Goal: Information Seeking & Learning: Learn about a topic

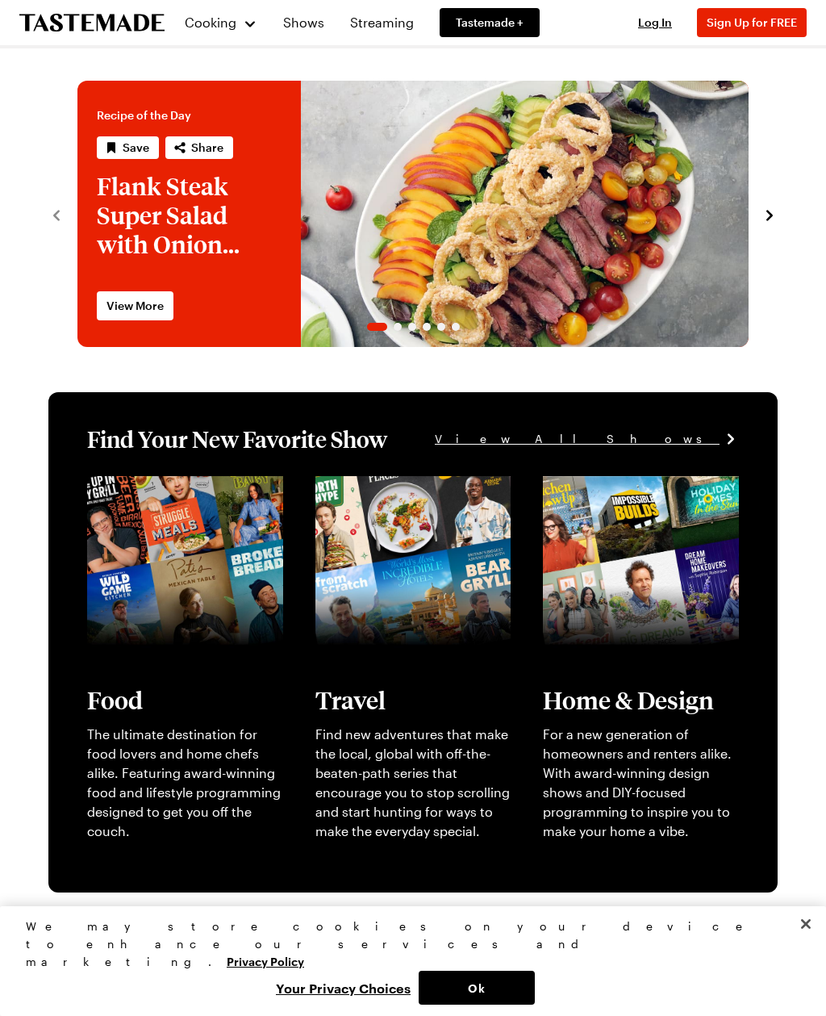
click at [487, 979] on button "Ok" at bounding box center [477, 988] width 116 height 34
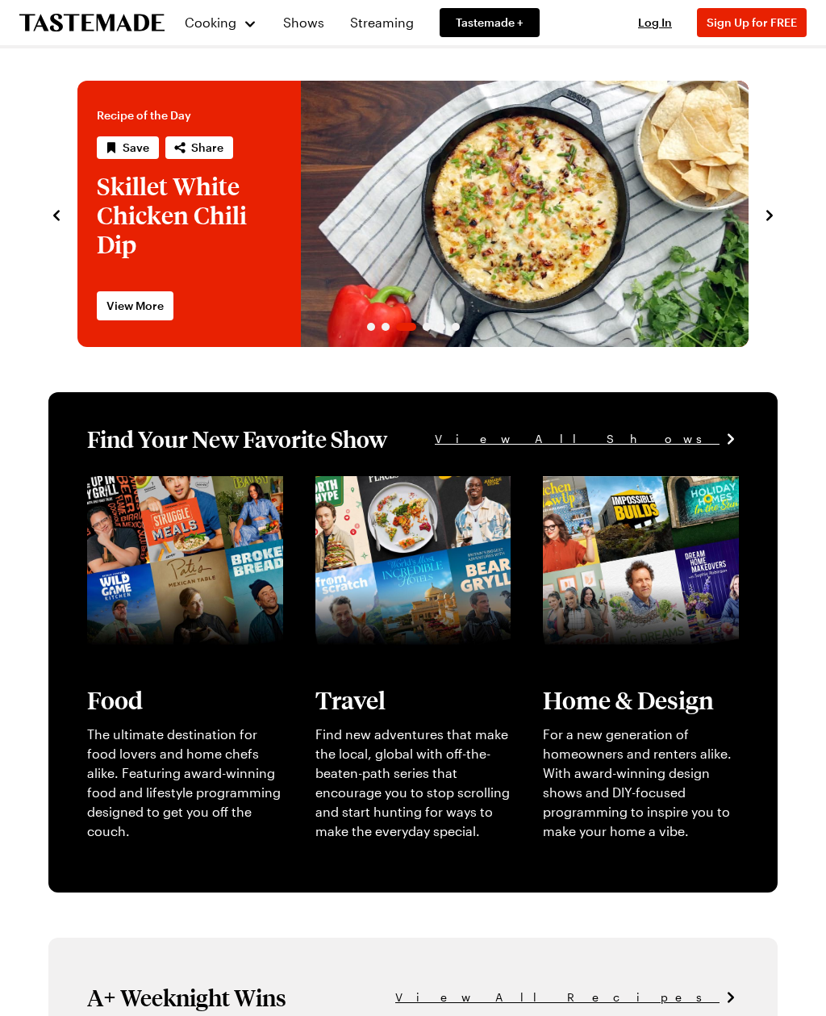
click at [237, 24] on div "Cooking" at bounding box center [220, 22] width 73 height 19
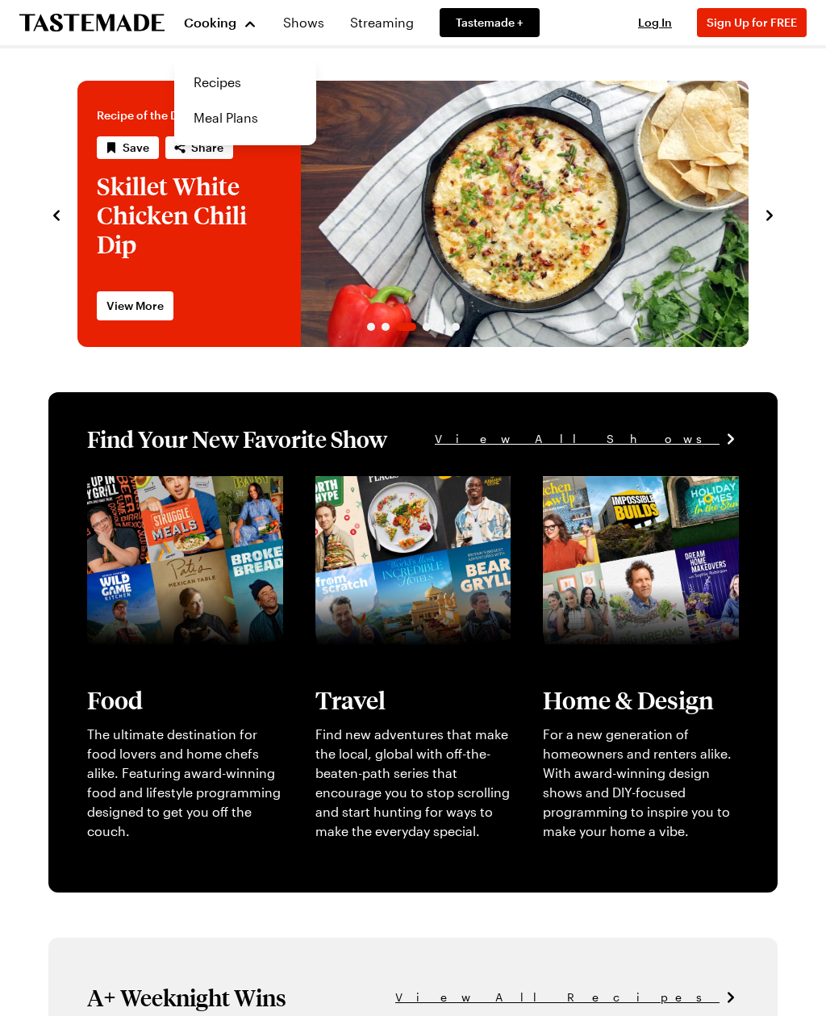
click at [252, 89] on link "Recipes" at bounding box center [245, 82] width 123 height 35
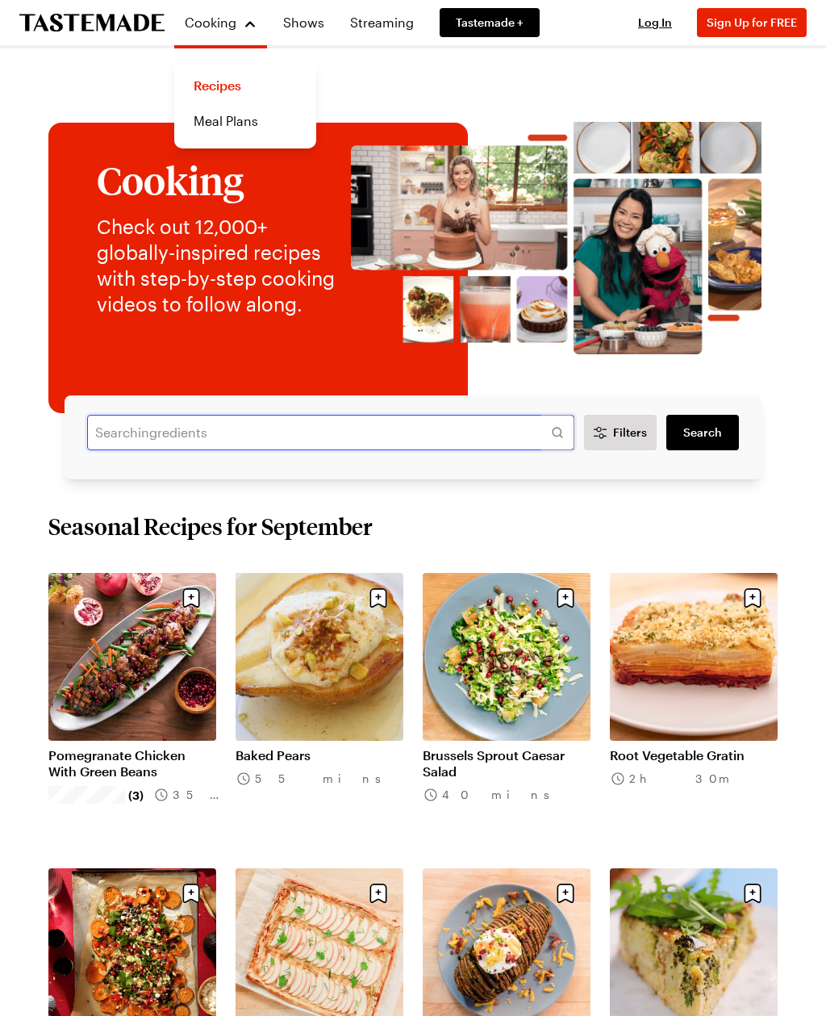
click at [188, 433] on input "text" at bounding box center [330, 432] width 487 height 35
type input "Let [PERSON_NAME]"
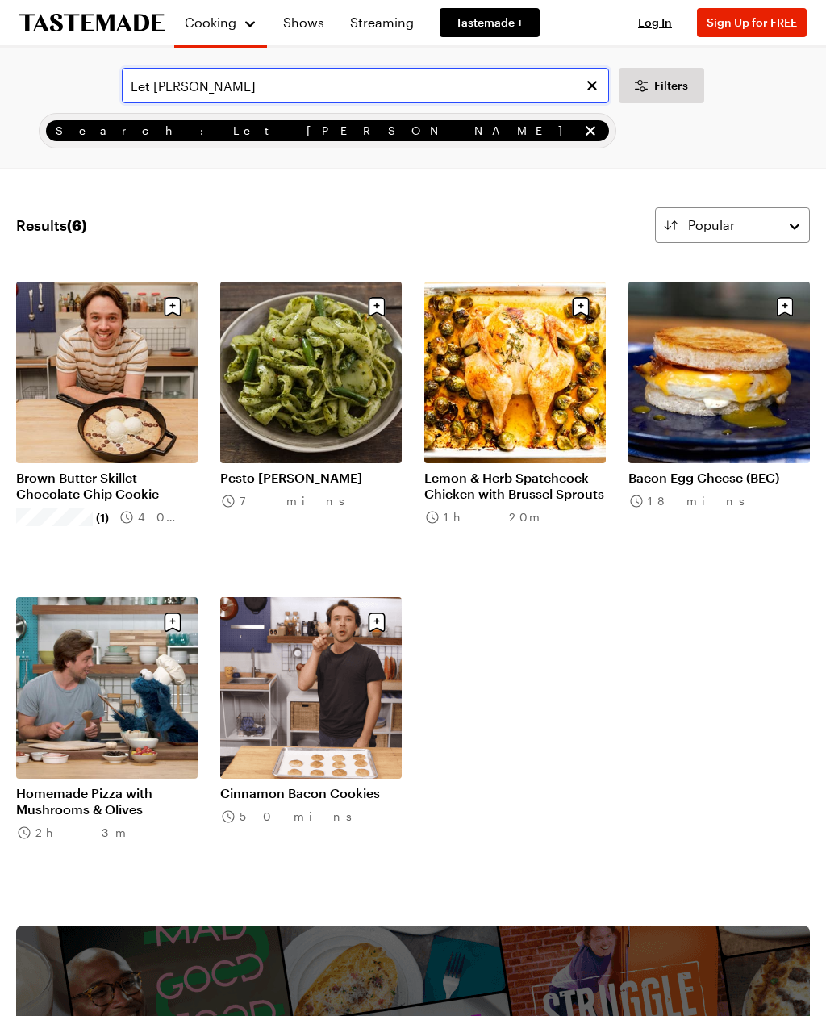
click at [323, 83] on input "Let [PERSON_NAME]" at bounding box center [365, 85] width 487 height 35
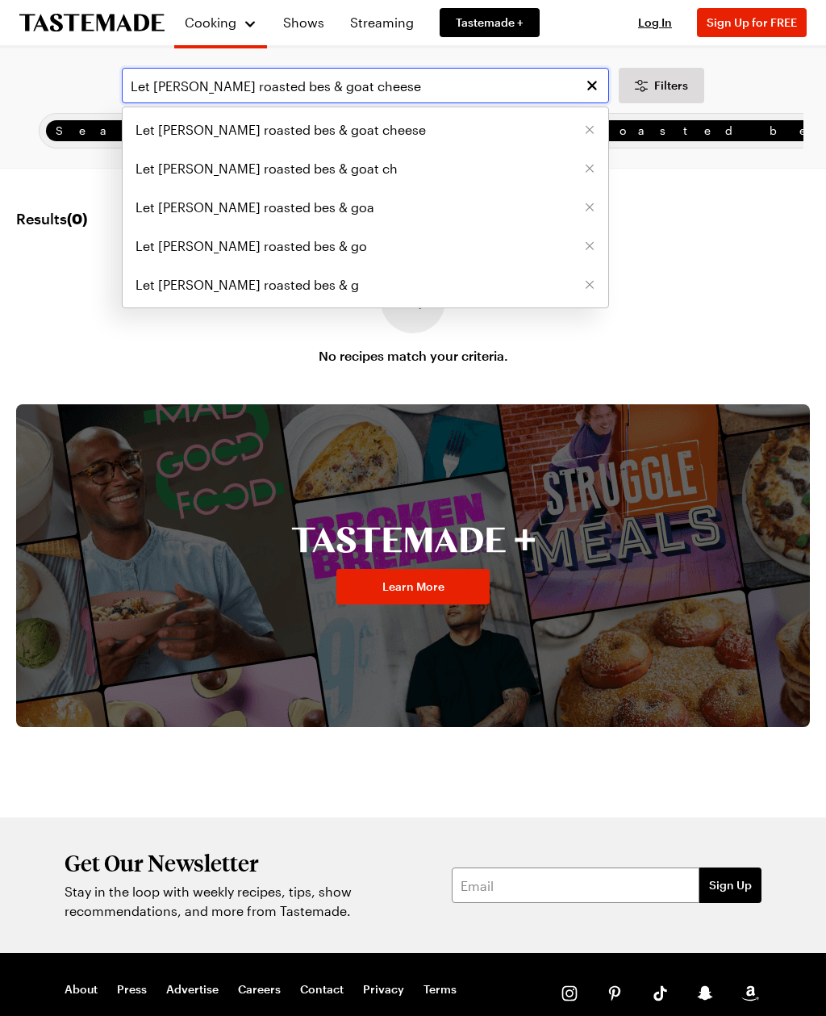
click at [303, 90] on input "Let Frankie Cook roasted bes & goat cheese" at bounding box center [365, 85] width 487 height 35
click at [290, 85] on input "Let Frankie Cook roasted bes & goat cheese" at bounding box center [365, 85] width 487 height 35
click at [470, 90] on input "Let Frankie Cook roasted beets & goat cheese" at bounding box center [365, 85] width 487 height 35
type input "Let Frankie Cook roasted beets & goat cheese"
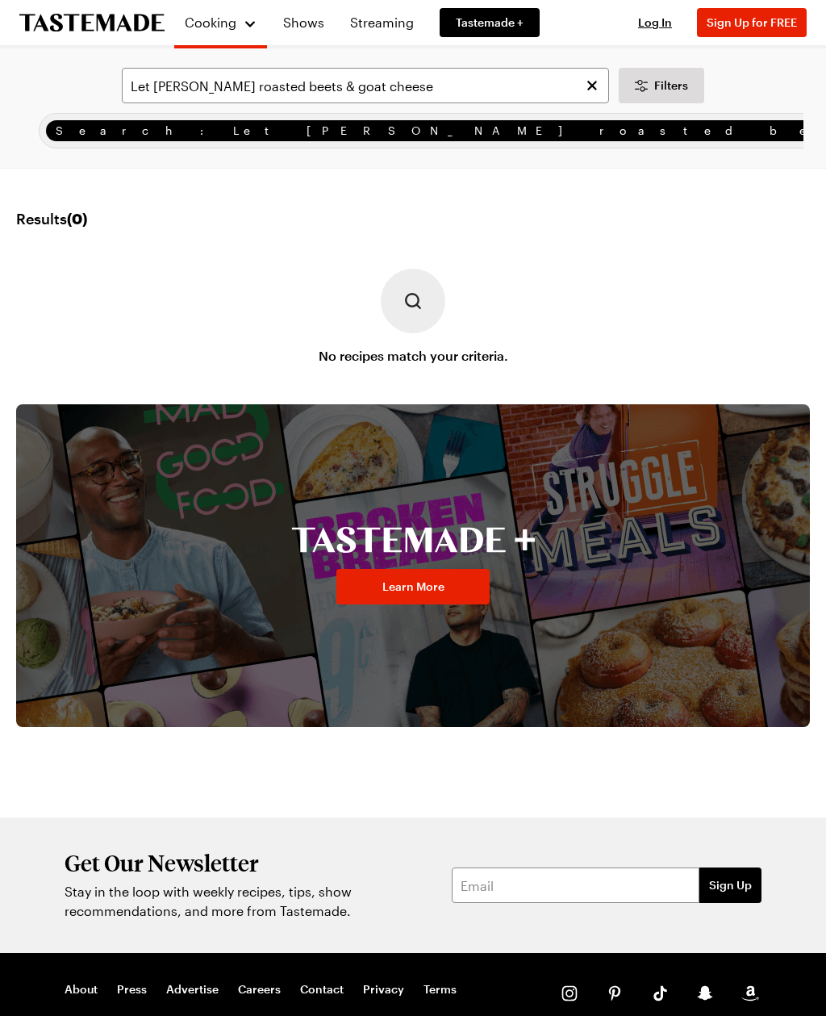
click at [311, 31] on link "Shows" at bounding box center [304, 22] width 61 height 45
click at [309, 25] on link "Shows" at bounding box center [304, 22] width 61 height 45
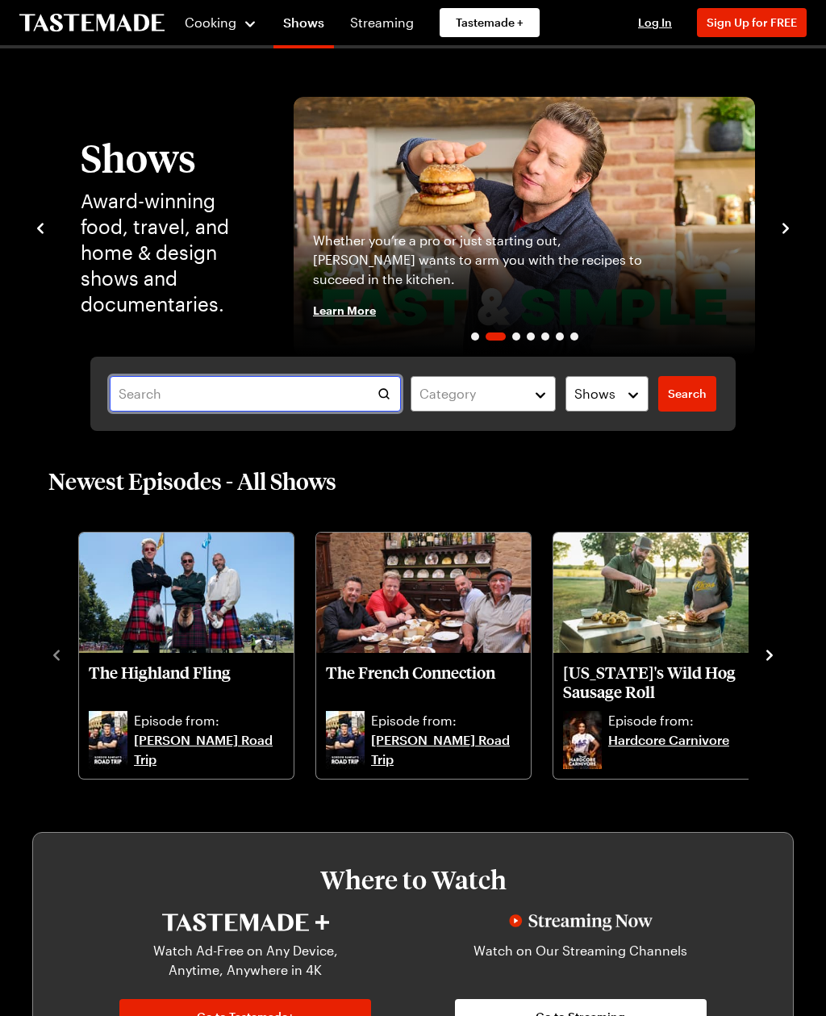
click at [345, 378] on input "text" at bounding box center [255, 393] width 291 height 35
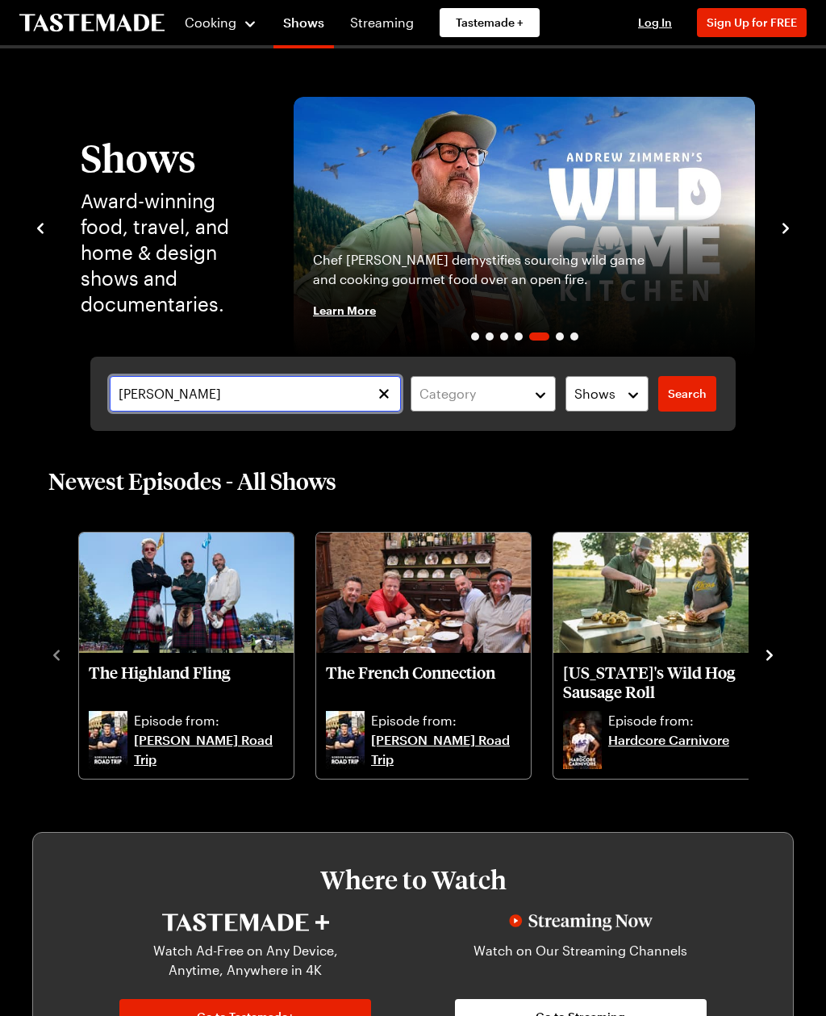
type input "Frankie cooks"
click at [691, 400] on span "Search" at bounding box center [687, 394] width 39 height 16
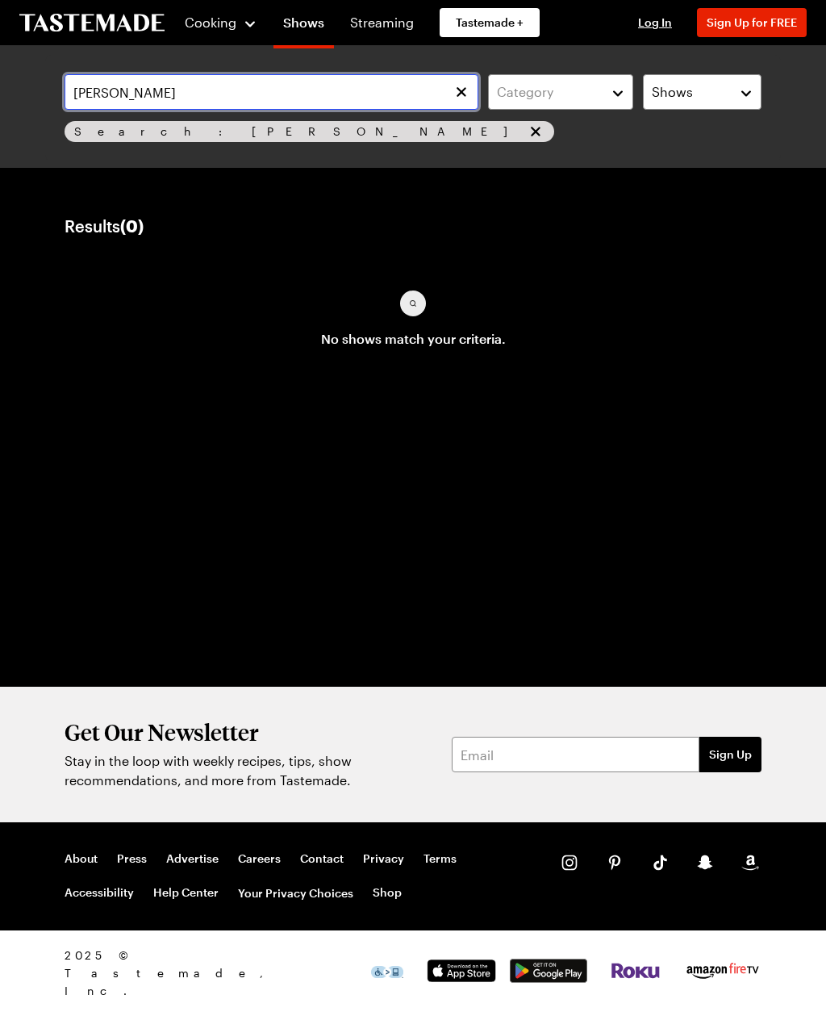
click at [212, 100] on input "Frankie cooks" at bounding box center [272, 91] width 414 height 35
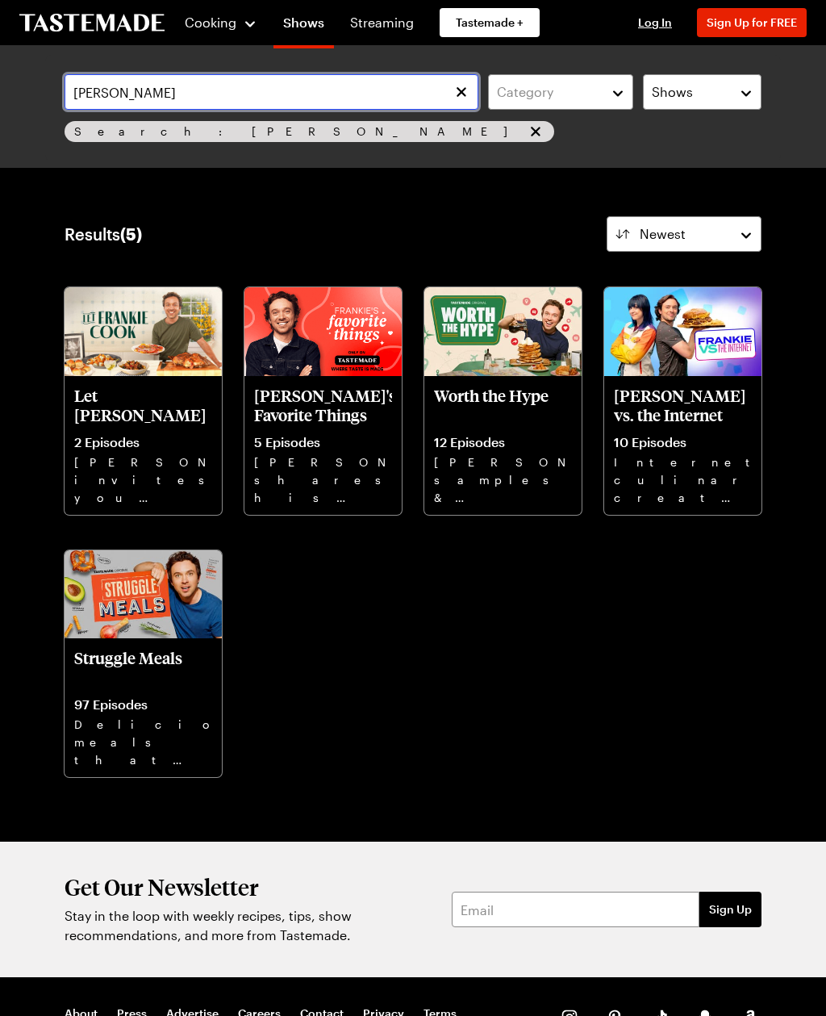
click at [67, 83] on input "Frankie" at bounding box center [272, 91] width 414 height 35
type input "Frankie"
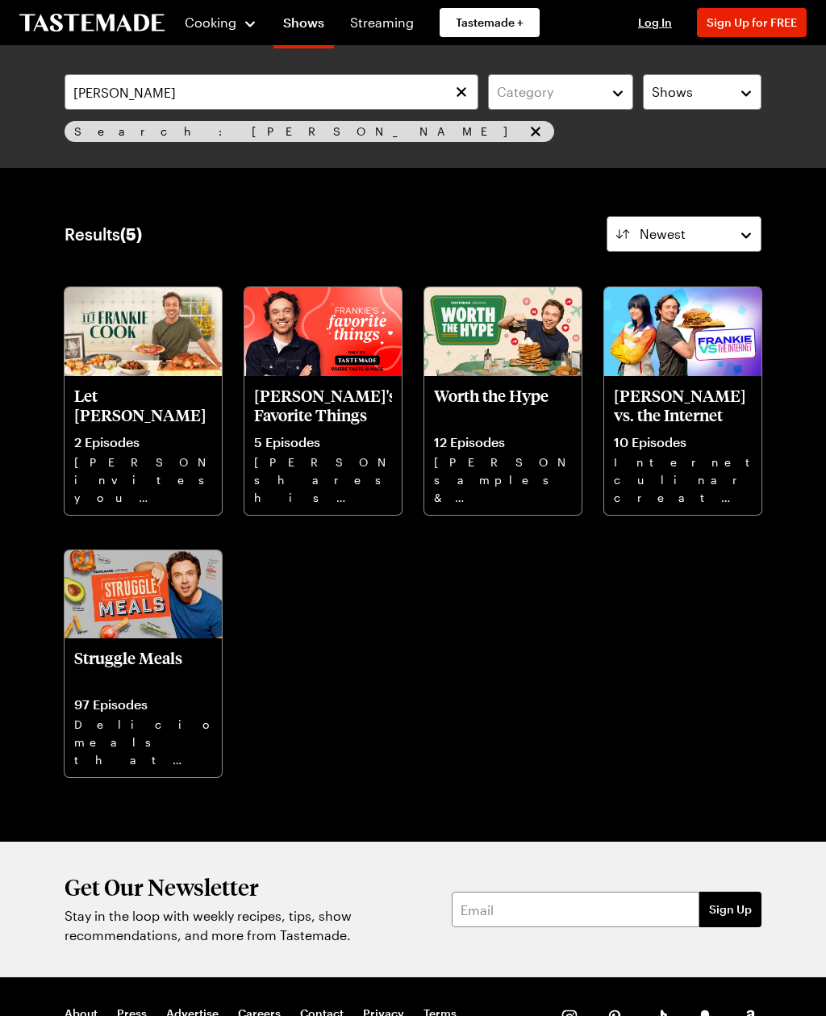
click at [157, 340] on img at bounding box center [143, 331] width 157 height 89
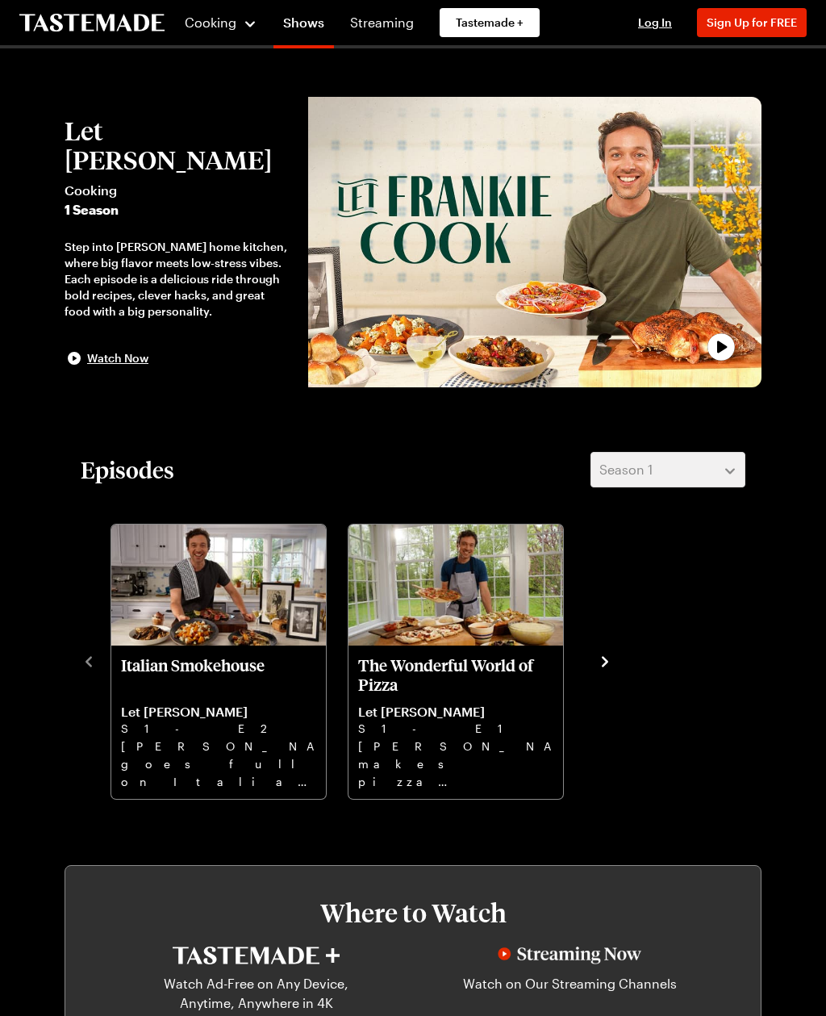
click at [259, 609] on img "Italian Smokehouse" at bounding box center [218, 584] width 215 height 121
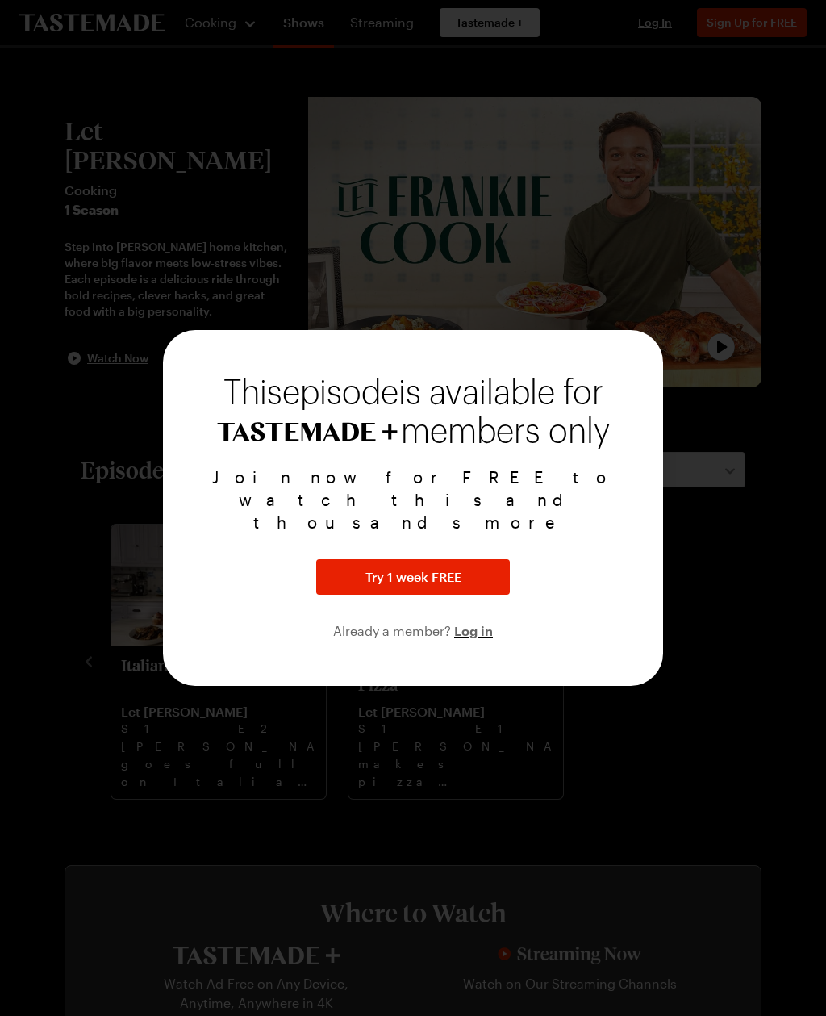
click at [486, 620] on span "Log in" at bounding box center [473, 629] width 39 height 19
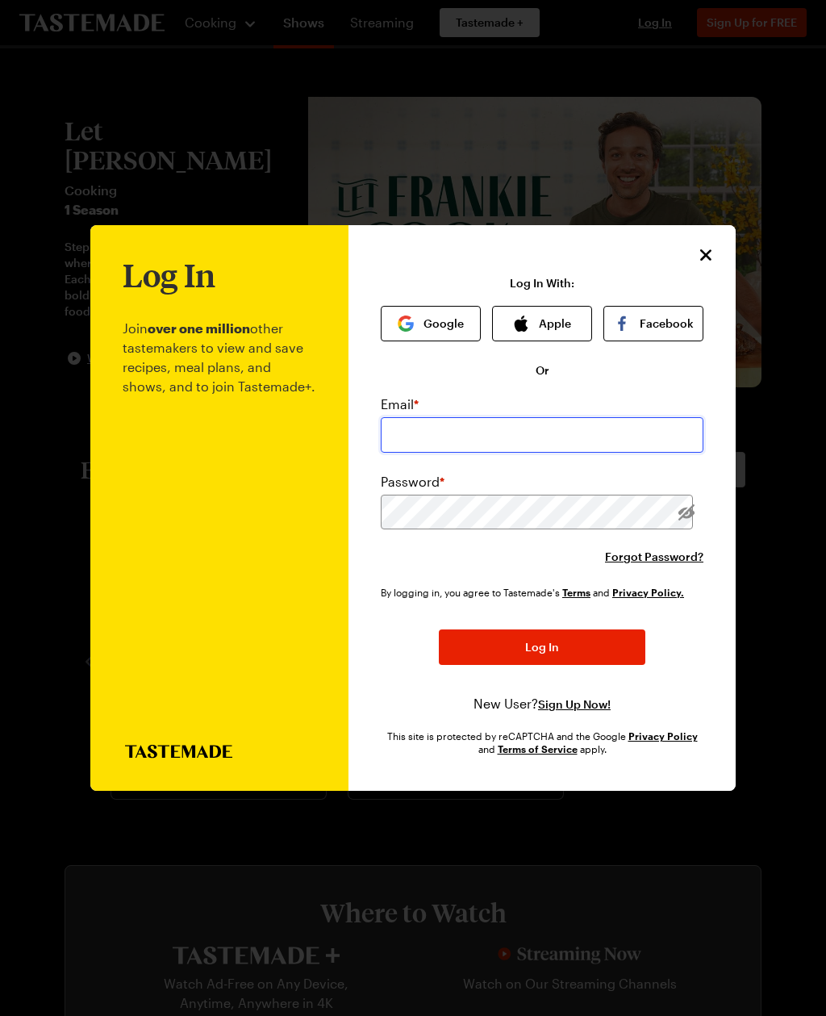
click at [513, 417] on input "email" at bounding box center [542, 434] width 323 height 35
type input "naflkat@yahoo.com"
click at [542, 629] on button "Log In" at bounding box center [542, 646] width 207 height 35
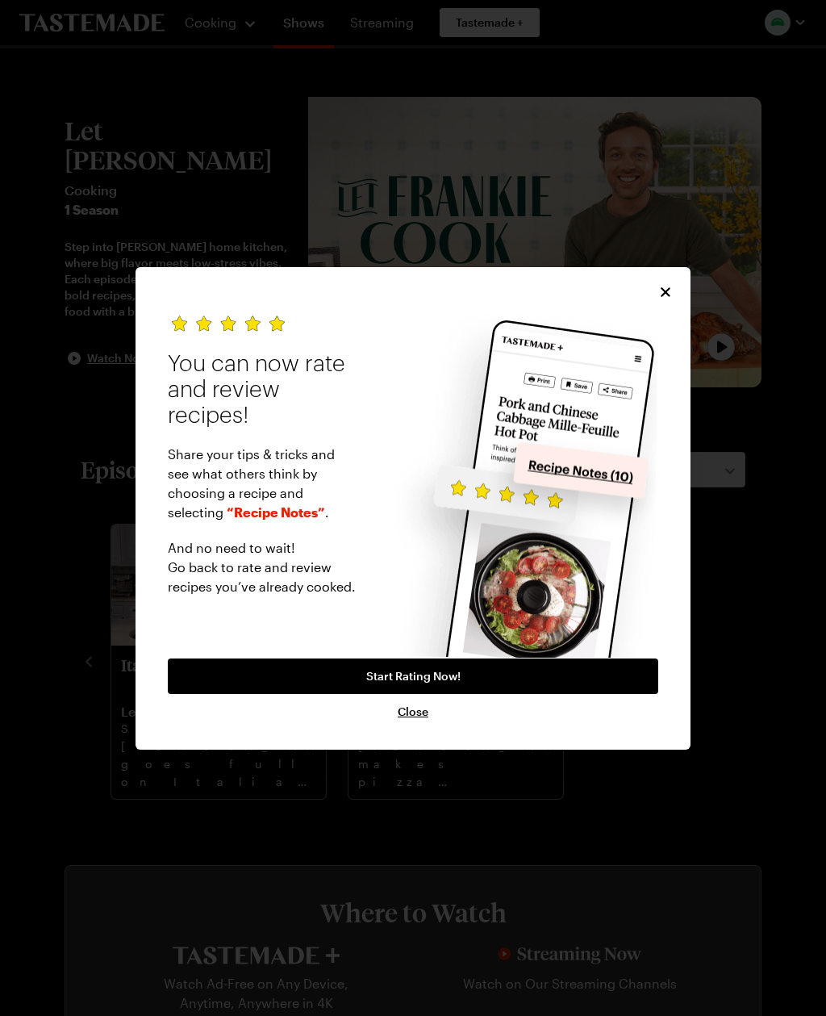
click at [668, 294] on icon "Close" at bounding box center [666, 292] width 10 height 10
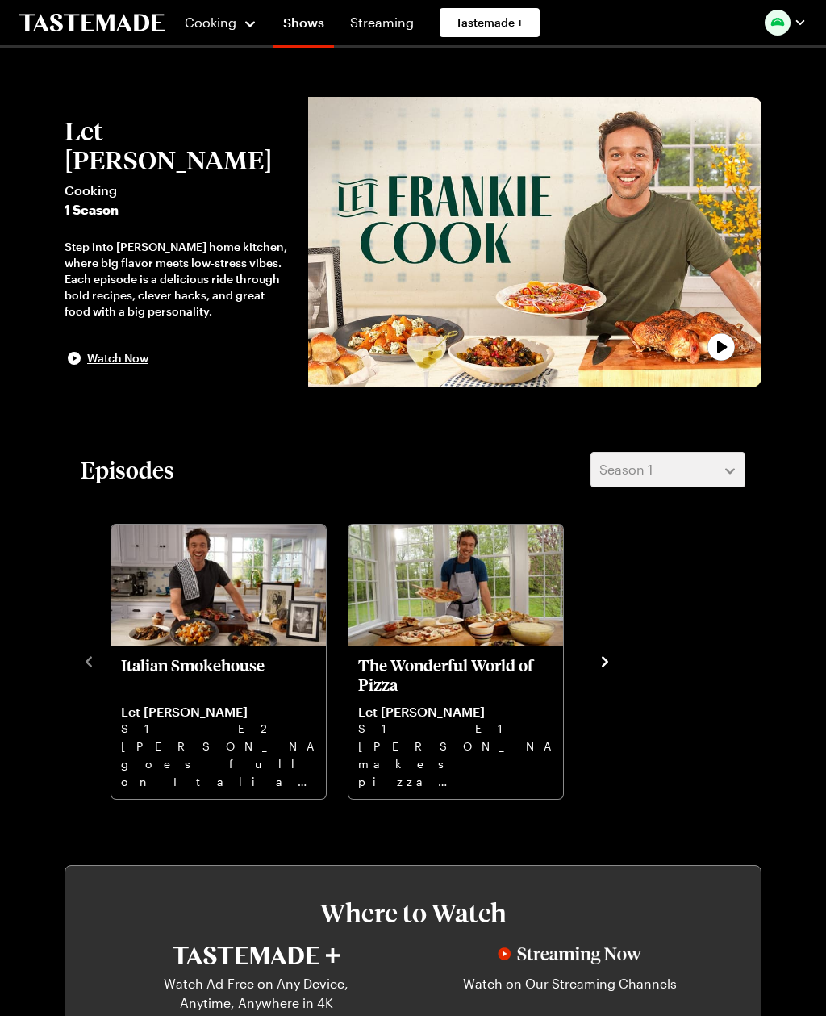
click at [242, 240] on div "Step into [PERSON_NAME] home kitchen, where big flavor meets low-stress vibes. …" at bounding box center [179, 279] width 228 height 81
click at [117, 350] on span "Watch Now" at bounding box center [117, 358] width 61 height 16
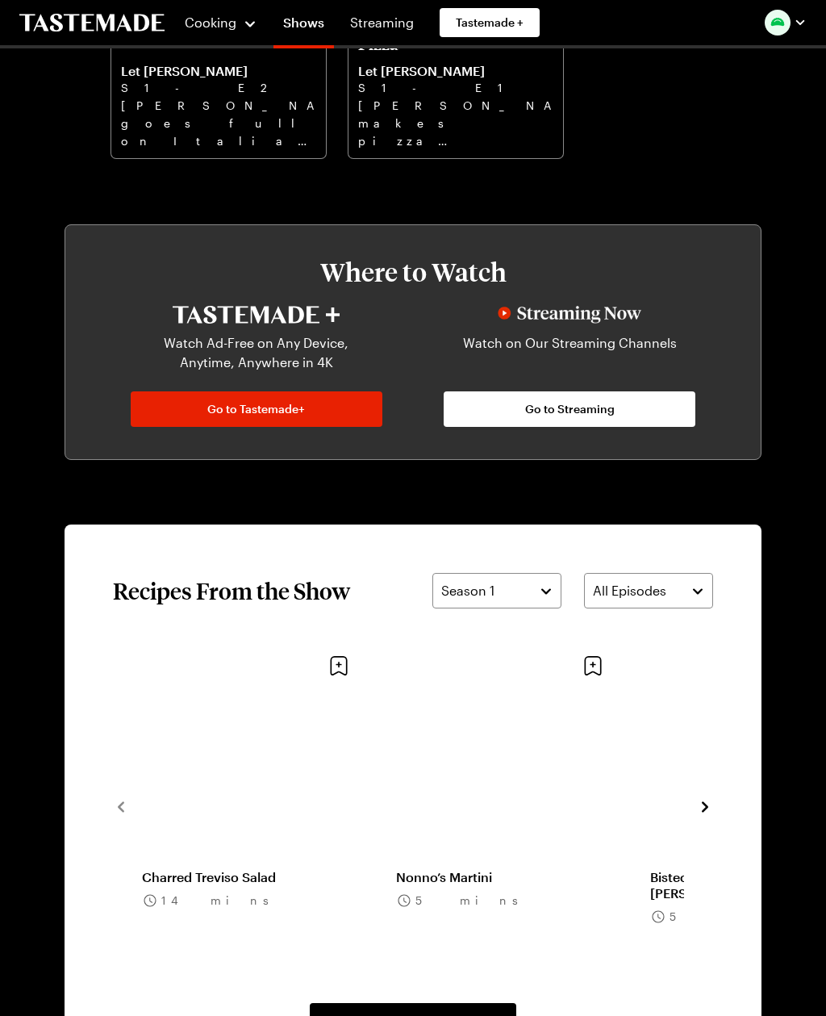
scroll to position [641, 0]
click at [294, 869] on link "Golden Beets with Glazed Walnuts" at bounding box center [253, 877] width 222 height 16
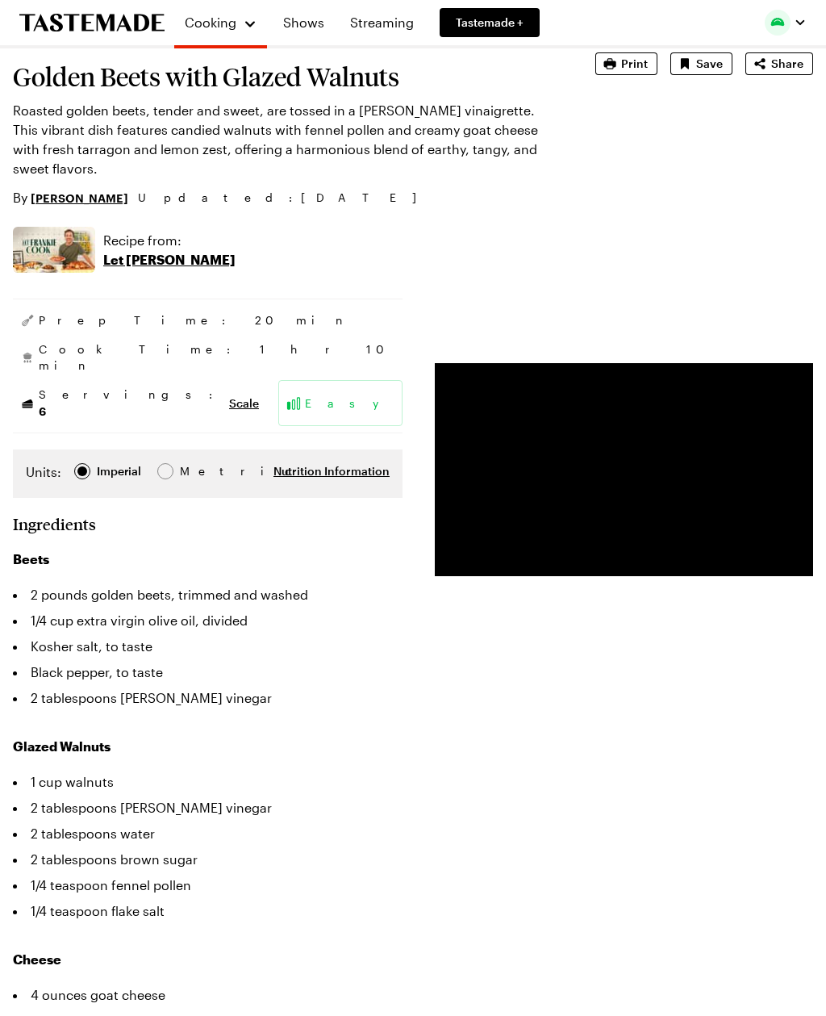
scroll to position [89, 0]
click at [796, 65] on span "Share" at bounding box center [787, 64] width 32 height 16
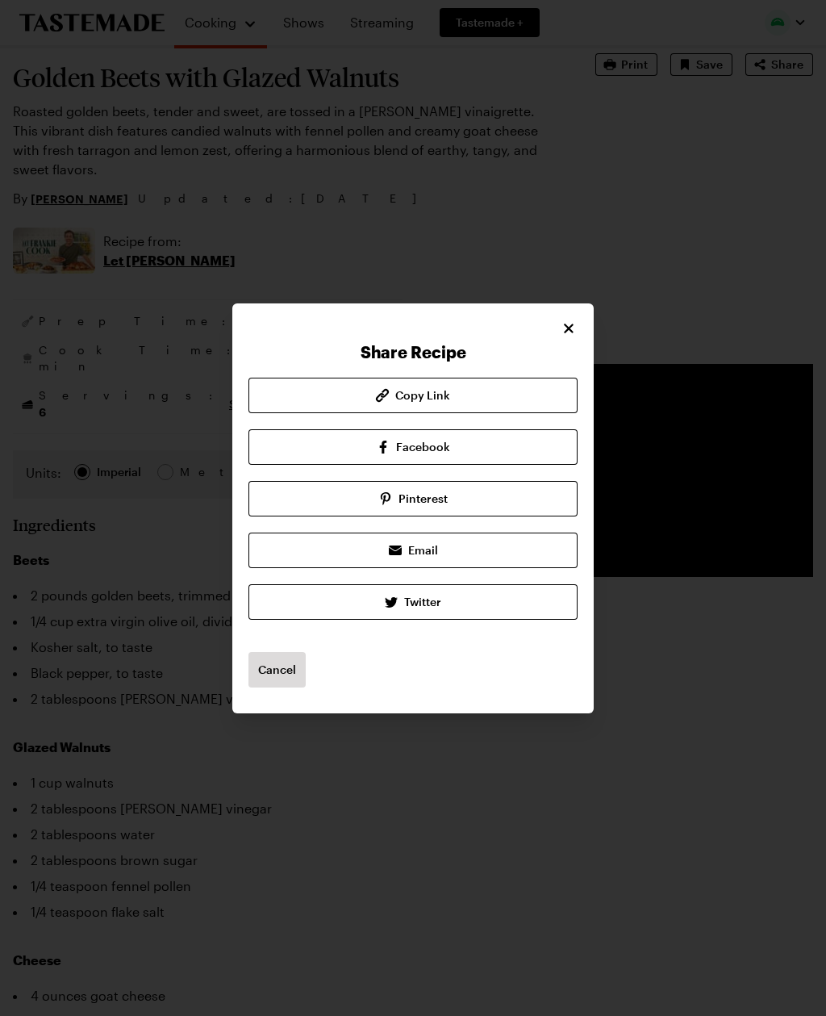
click at [509, 516] on link "Pinterest" at bounding box center [412, 498] width 329 height 35
click at [574, 336] on icon "Close" at bounding box center [569, 328] width 16 height 16
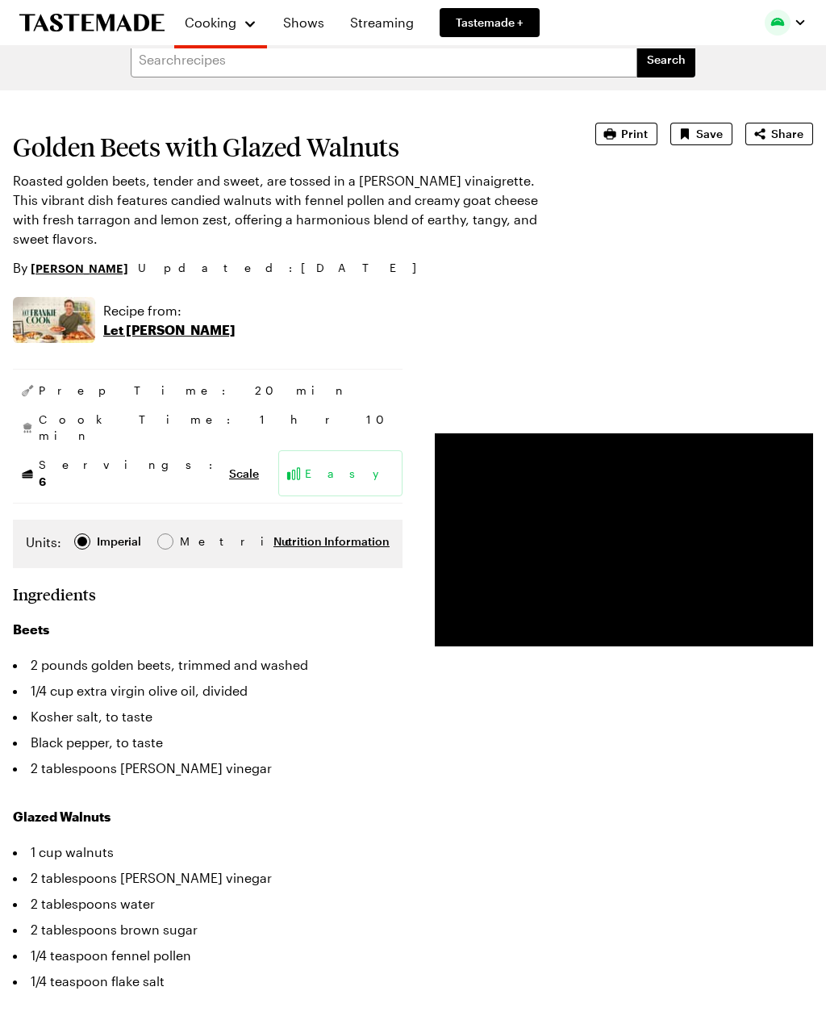
scroll to position [0, 0]
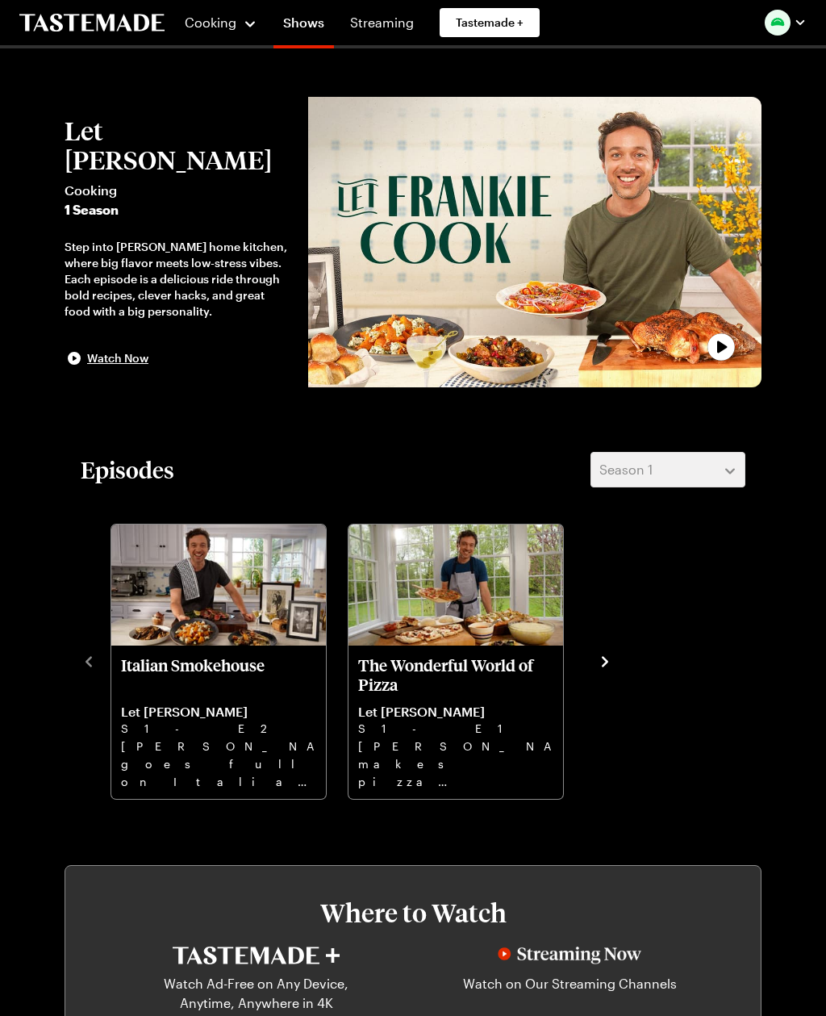
scroll to position [641, 0]
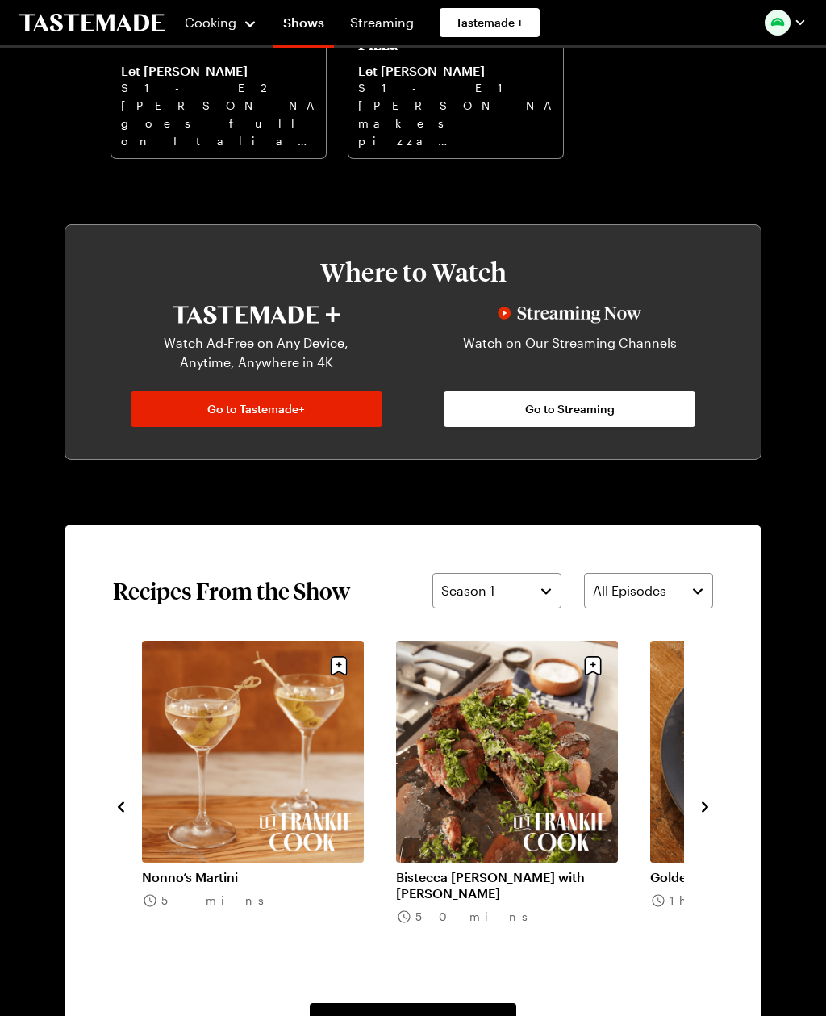
click at [529, 869] on link "Bistecca [PERSON_NAME] with [PERSON_NAME]" at bounding box center [507, 885] width 222 height 32
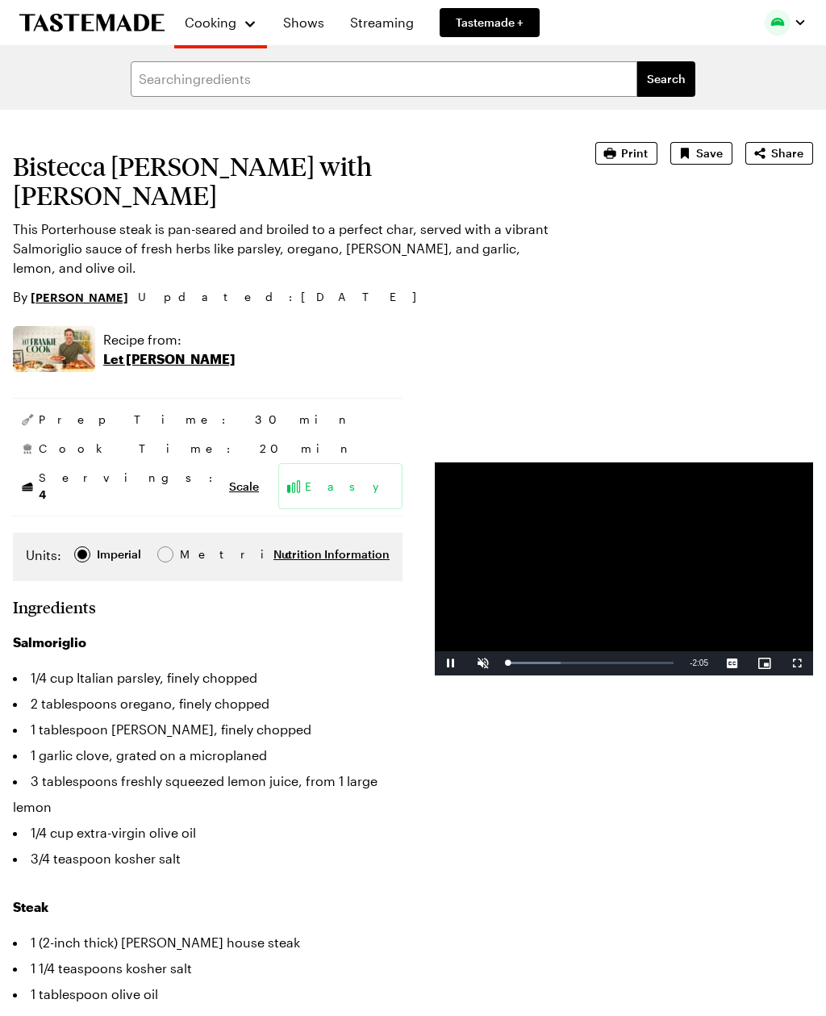
click at [787, 154] on span "Share" at bounding box center [787, 153] width 32 height 16
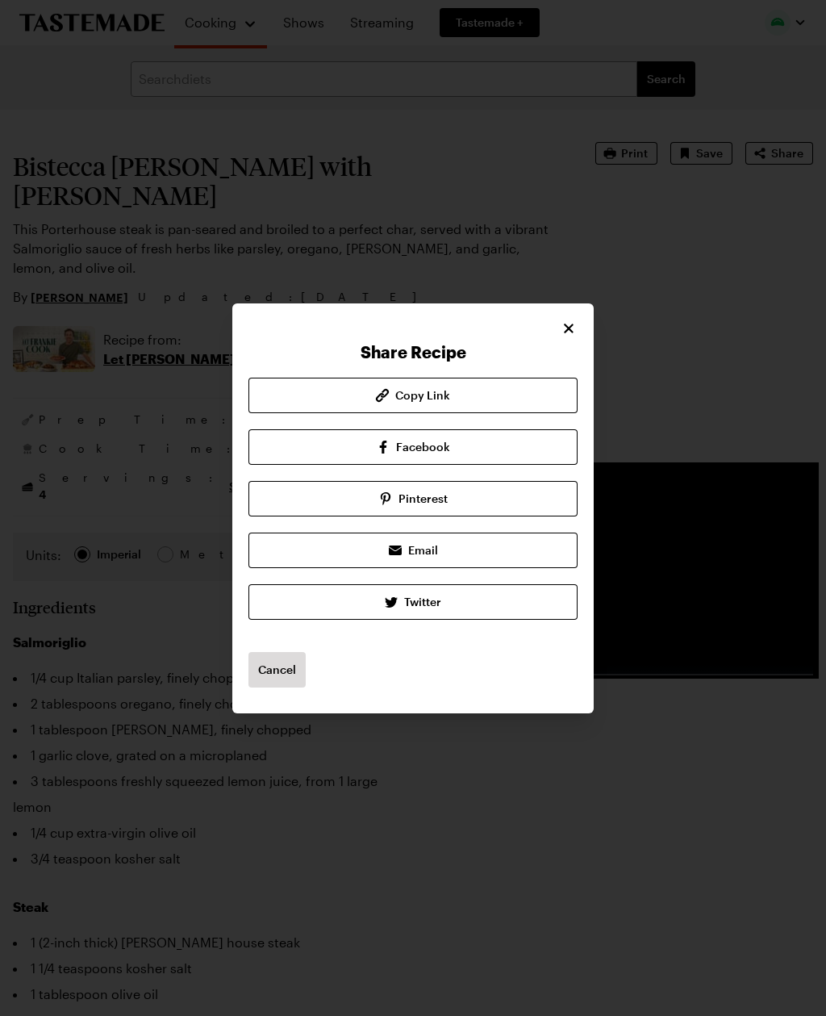
click at [470, 499] on link "Pinterest" at bounding box center [412, 498] width 329 height 35
click at [577, 324] on button "Close" at bounding box center [569, 328] width 18 height 18
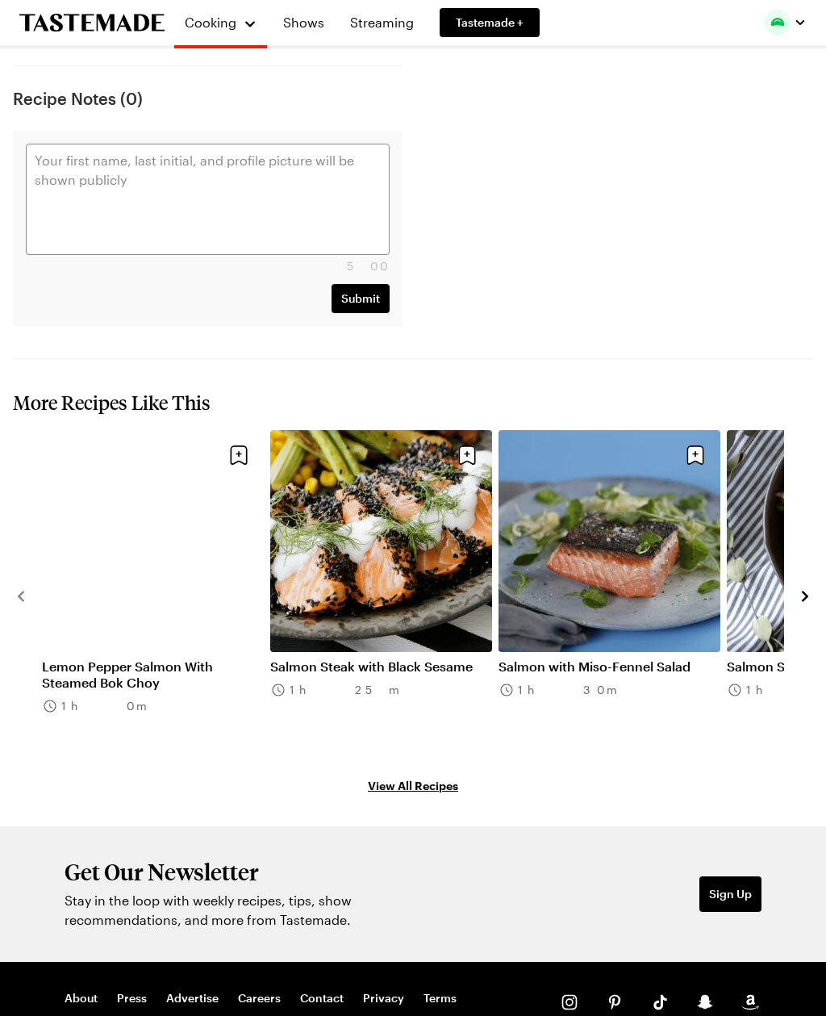
scroll to position [2179, 0]
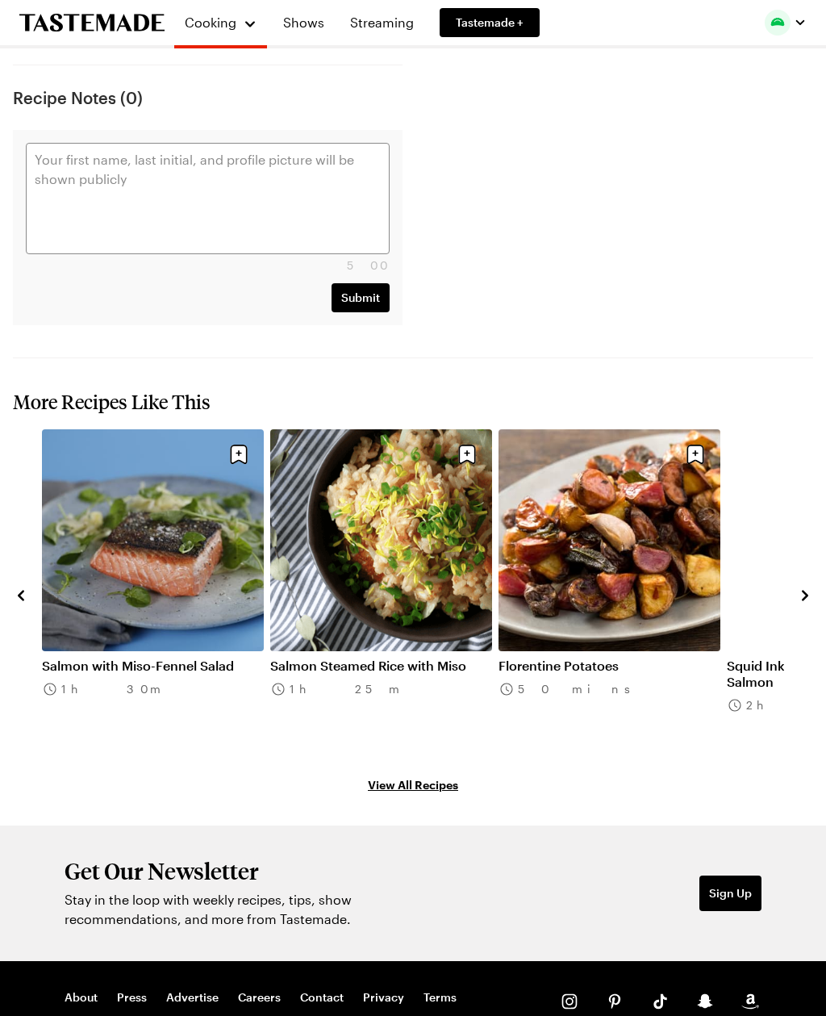
click at [621, 658] on link "Florentine Potatoes" at bounding box center [610, 666] width 222 height 16
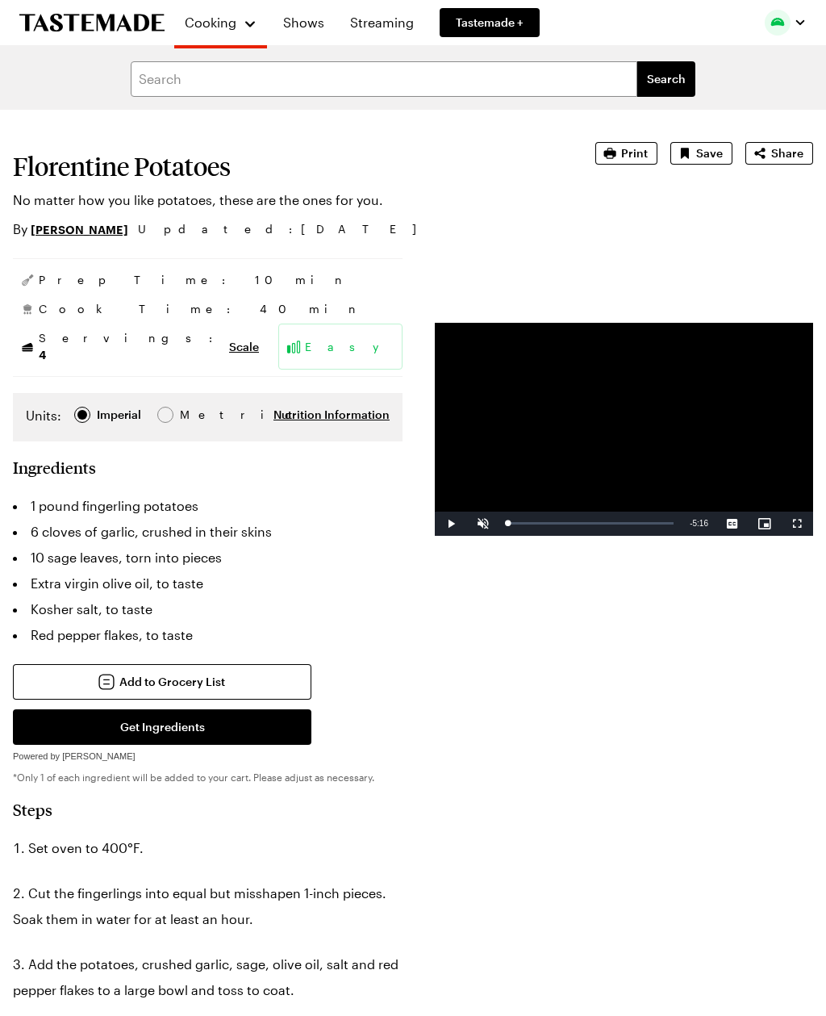
click at [795, 147] on span "Share" at bounding box center [787, 153] width 32 height 16
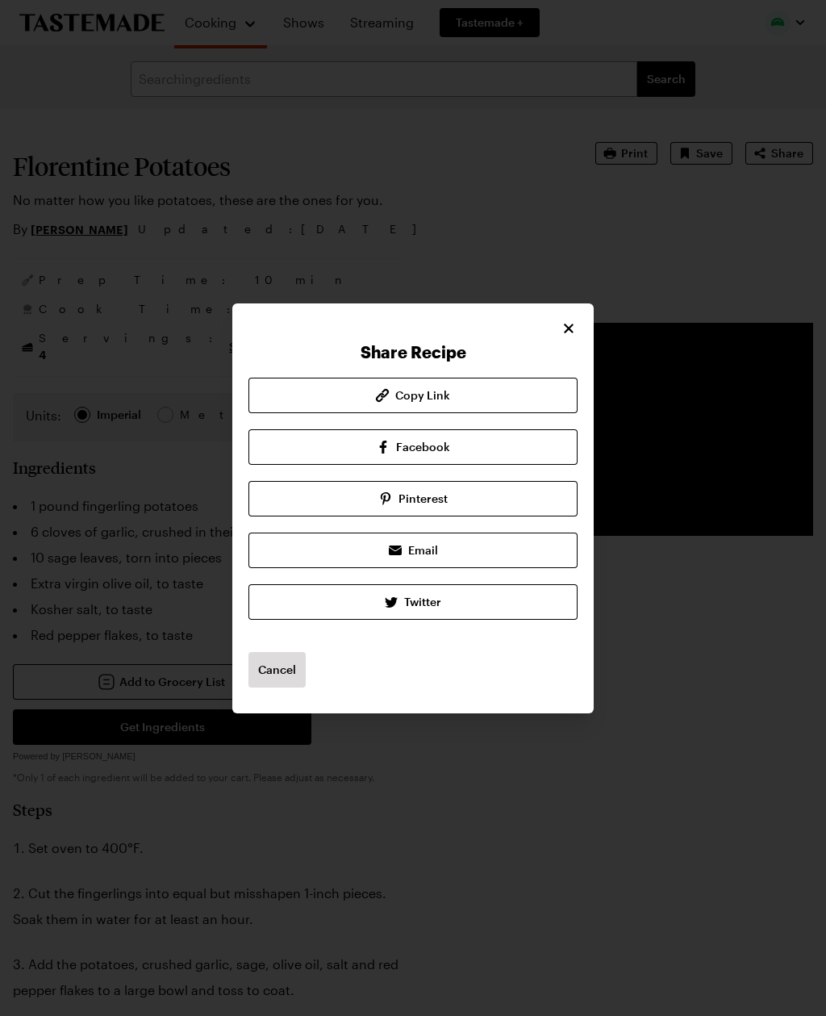
click at [495, 516] on link "Pinterest" at bounding box center [412, 498] width 329 height 35
click at [577, 337] on button "Close" at bounding box center [569, 328] width 18 height 18
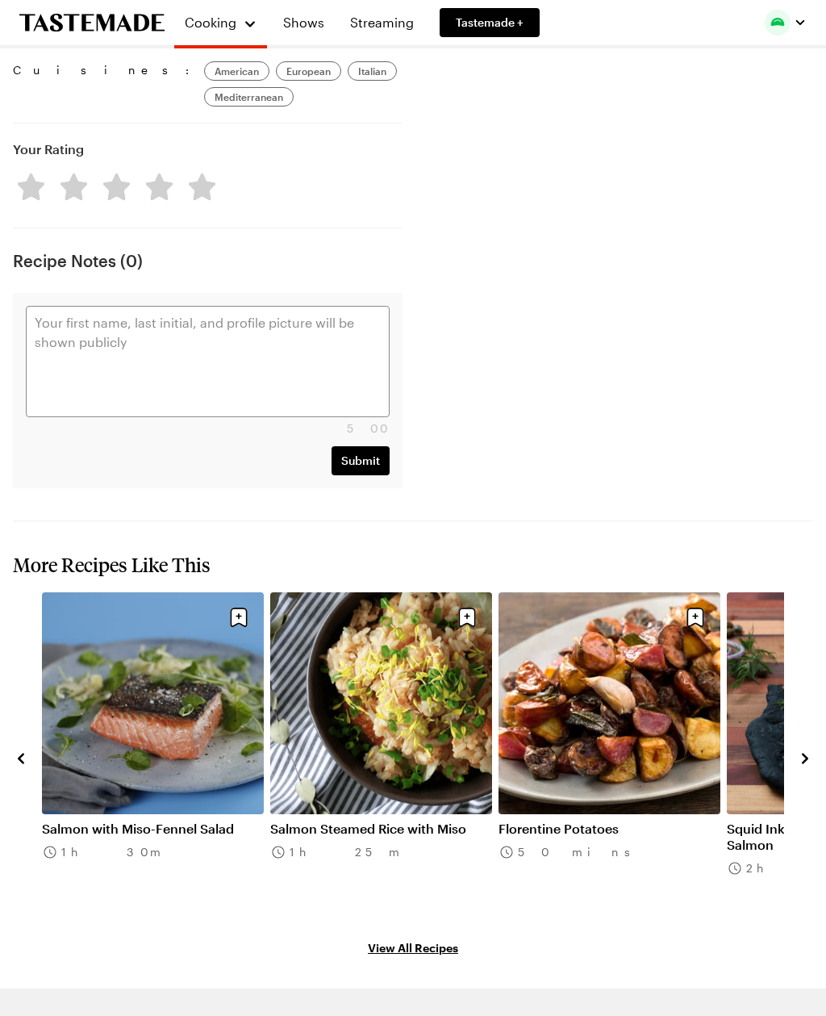
scroll to position [2013, 0]
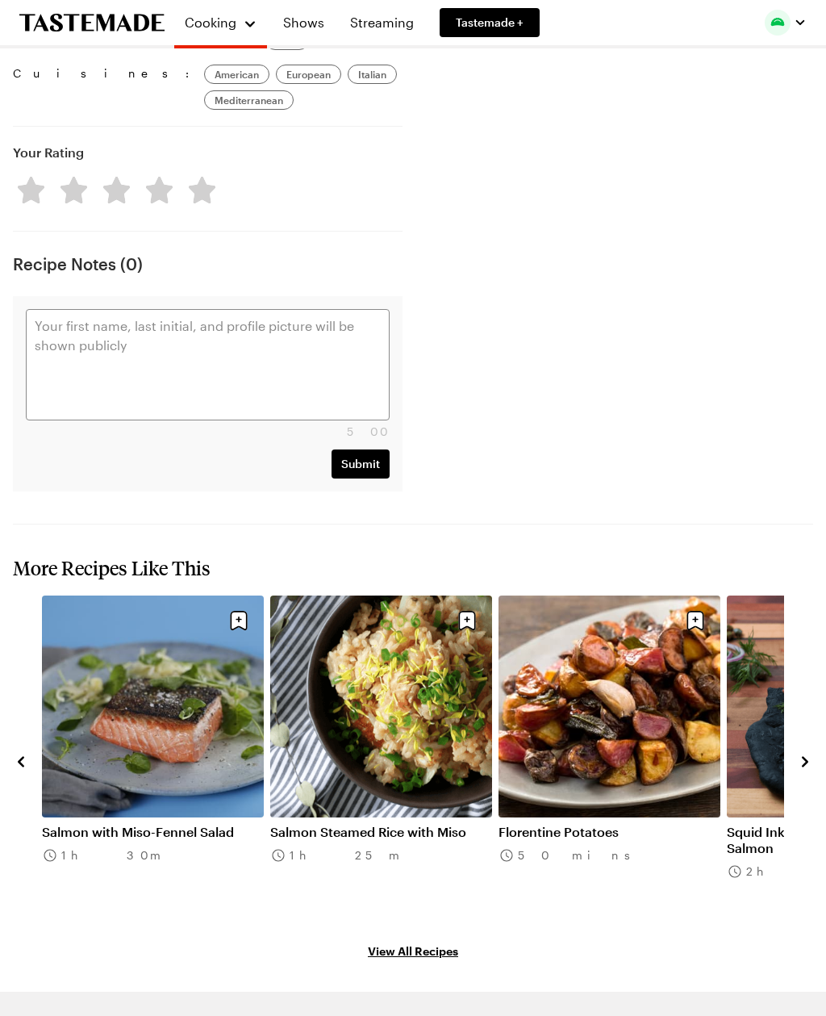
click at [616, 824] on link "Florentine Potatoes" at bounding box center [610, 832] width 222 height 16
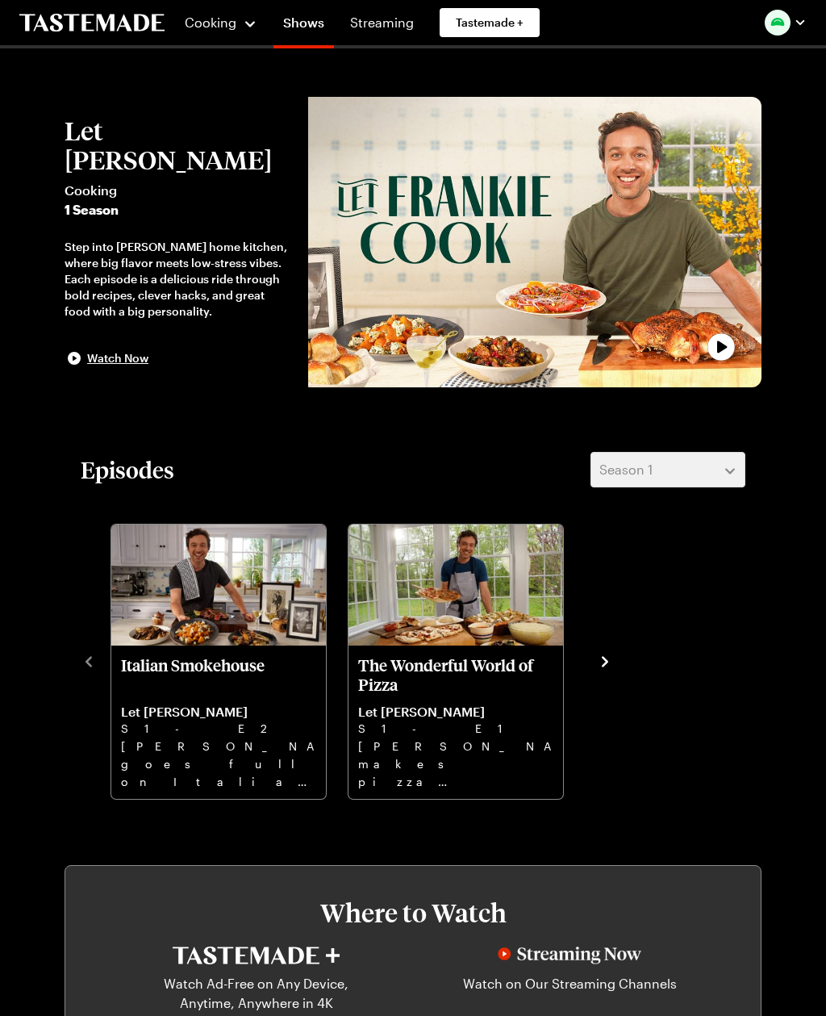
scroll to position [641, 0]
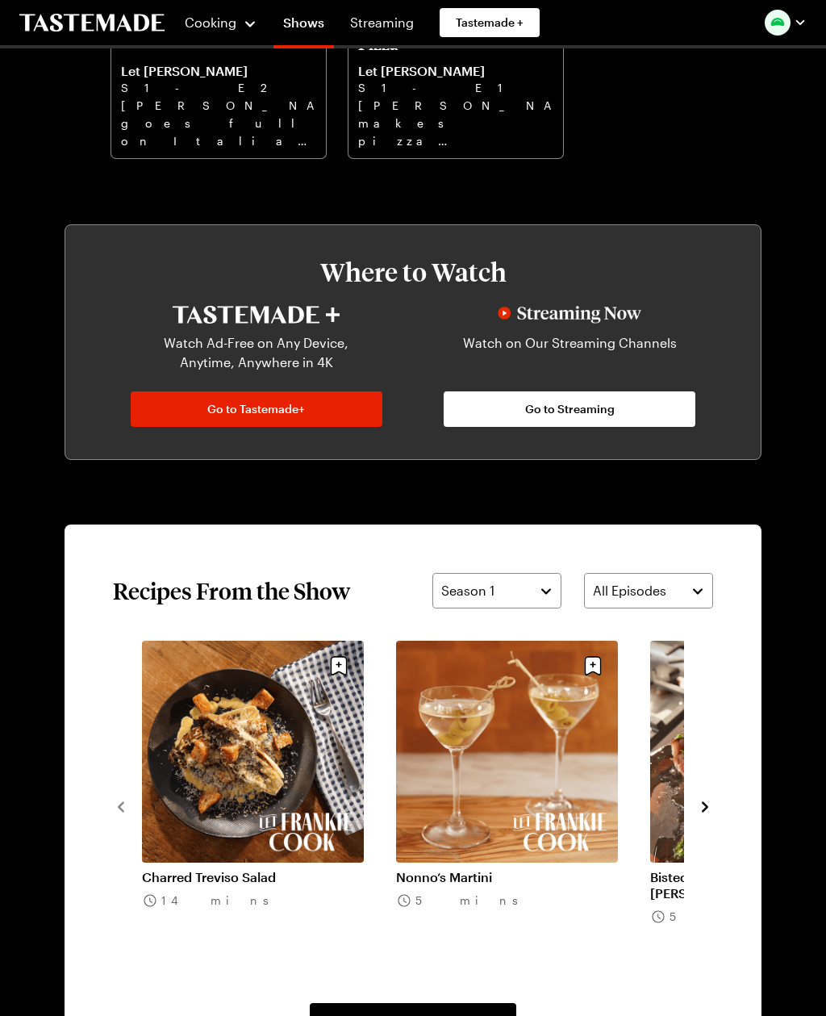
click at [290, 869] on link "Charred Treviso Salad" at bounding box center [253, 877] width 222 height 16
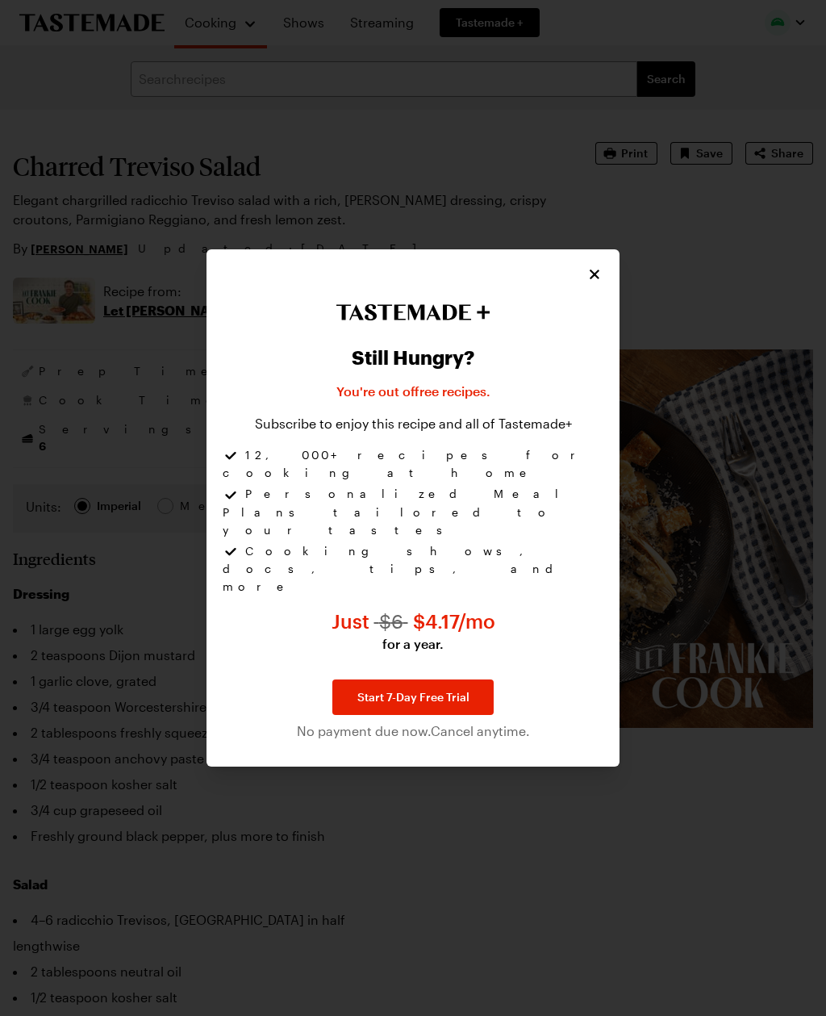
click at [590, 282] on icon "Close" at bounding box center [595, 274] width 16 height 16
click at [595, 282] on icon "Close" at bounding box center [595, 274] width 16 height 16
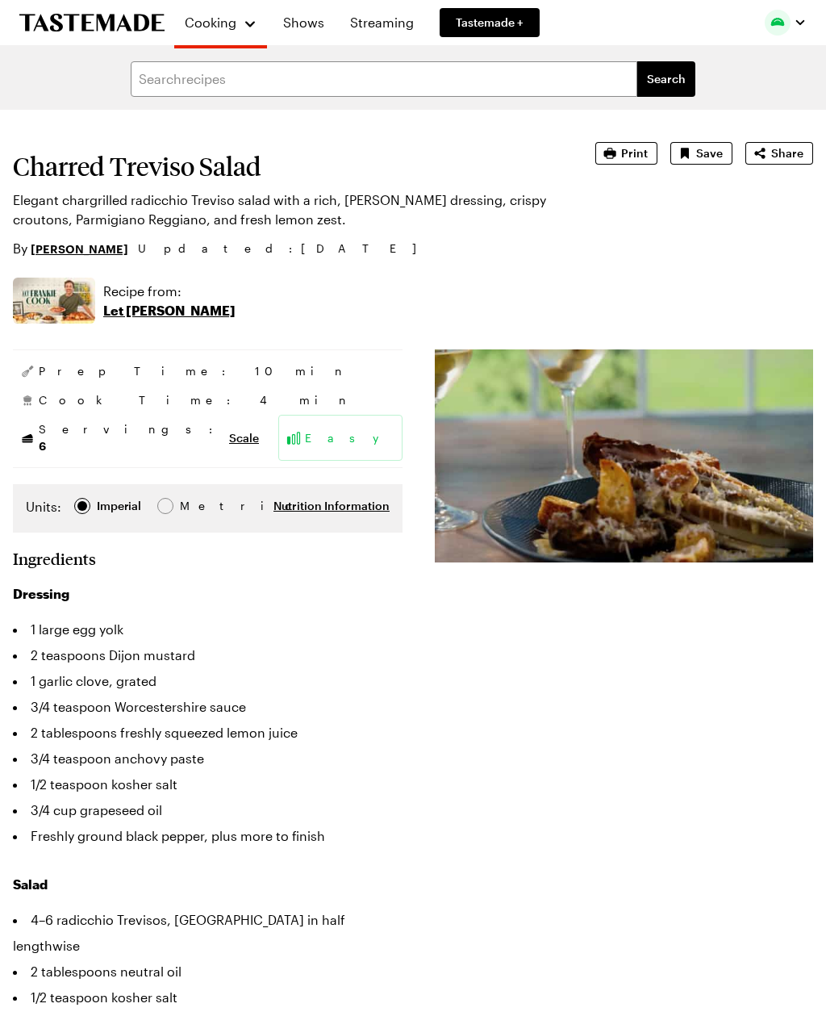
type textarea "x"
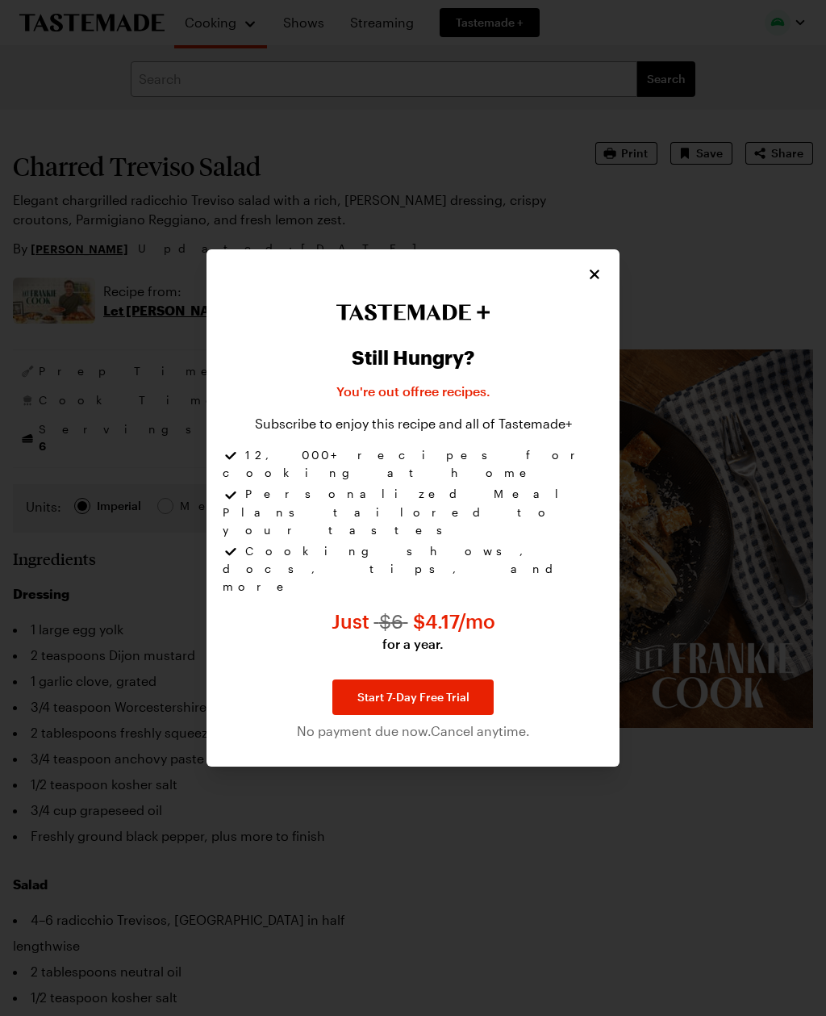
click at [601, 282] on icon "Close" at bounding box center [595, 274] width 16 height 16
